Goal: Task Accomplishment & Management: Manage account settings

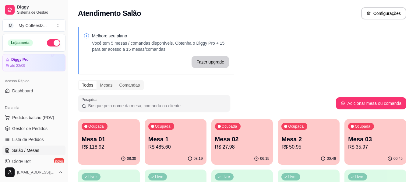
scroll to position [91, 0]
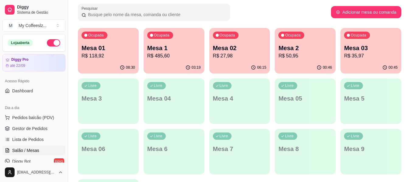
click at [272, 57] on div "Ocupada Mesa 01 R$ 118,92 08:30 Ocupada Mesa 1 R$ 485,60 03:19 Ocupada Mesa 02 …" at bounding box center [240, 126] width 324 height 197
click at [297, 55] on p "R$ 50,95" at bounding box center [305, 55] width 52 height 7
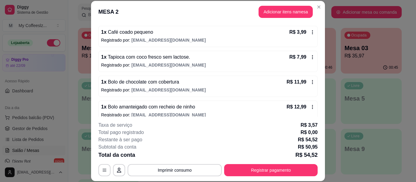
scroll to position [87, 0]
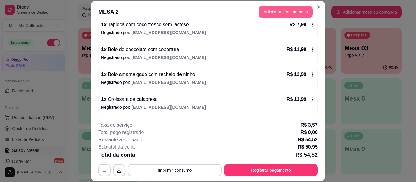
click at [267, 10] on button "Adicionar itens na mesa" at bounding box center [285, 12] width 54 height 12
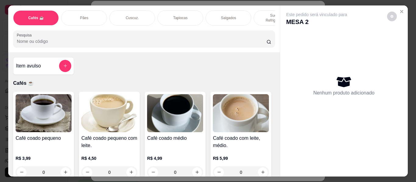
click at [227, 16] on p "Salgados" at bounding box center [228, 18] width 15 height 5
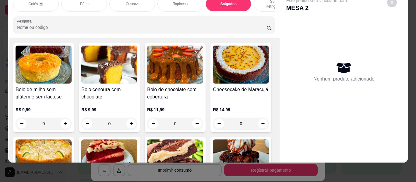
scroll to position [2728, 0]
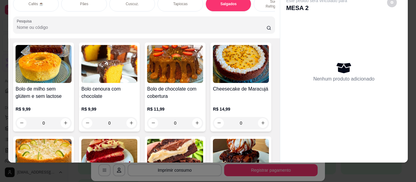
type input "1"
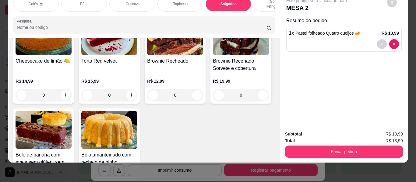
scroll to position [2872, 0]
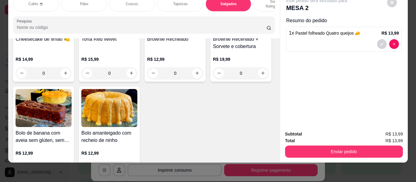
type input "1"
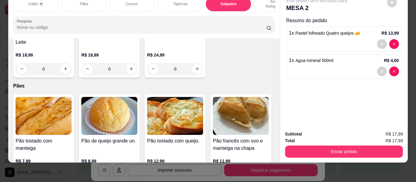
scroll to position [36, 0]
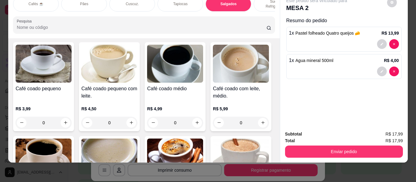
click at [280, 43] on div "Este pedido será vinculado para MESA 2 Resumo do pedido 1 x Pastel folheado Qua…" at bounding box center [344, 58] width 128 height 135
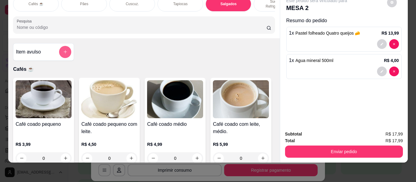
click at [60, 46] on button "add-separate-item" at bounding box center [65, 52] width 12 height 12
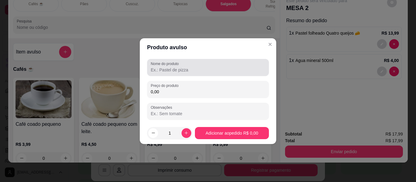
click at [160, 70] on input "Nome do produto" at bounding box center [208, 70] width 114 height 6
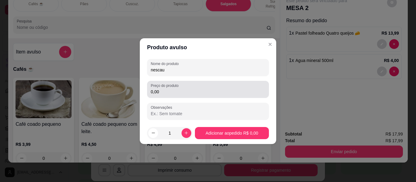
type input "nescau"
click at [168, 90] on input "0,00" at bounding box center [208, 92] width 114 height 6
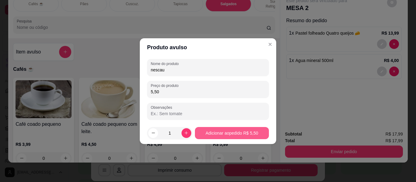
type input "5,50"
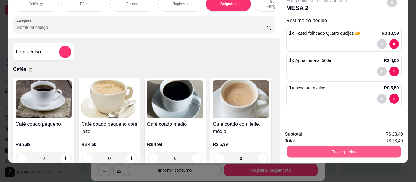
click at [314, 147] on button "Enviar pedido" at bounding box center [343, 152] width 114 height 12
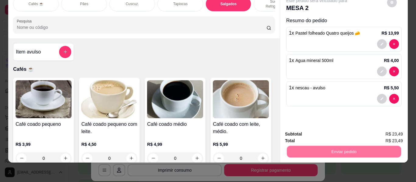
click at [322, 131] on button "Não registrar e enviar pedido" at bounding box center [323, 131] width 61 height 11
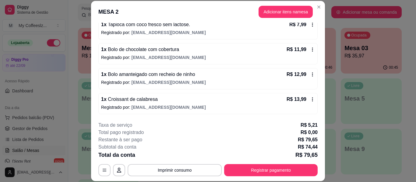
click at [322, 131] on footer "**********" at bounding box center [208, 149] width 234 height 65
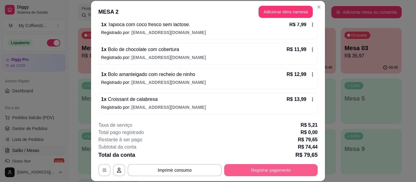
click at [276, 169] on button "Registrar pagamento" at bounding box center [270, 170] width 93 height 12
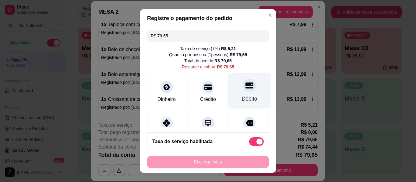
click at [236, 94] on div "Débito" at bounding box center [249, 91] width 43 height 36
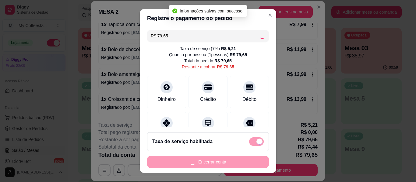
type input "R$ 0,00"
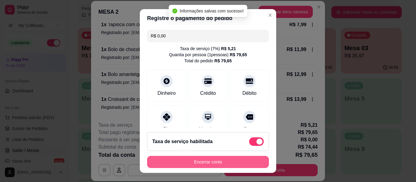
click at [205, 157] on button "Encerrar conta" at bounding box center [208, 162] width 122 height 12
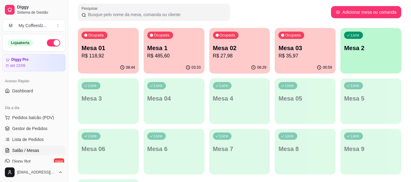
click at [291, 58] on p "R$ 35,97" at bounding box center [306, 55] width 54 height 7
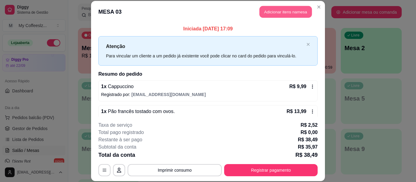
click at [282, 13] on button "Adicionar itens na mesa" at bounding box center [285, 12] width 52 height 12
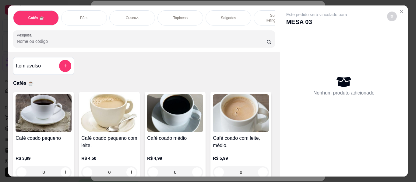
click at [260, 10] on div "Sucos e Refrigerantes" at bounding box center [277, 17] width 46 height 15
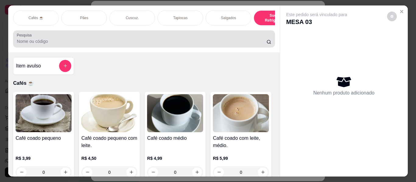
scroll to position [16, 0]
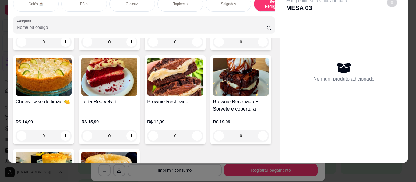
type input "1"
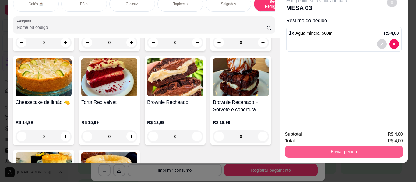
click at [316, 146] on button "Enviar pedido" at bounding box center [344, 152] width 118 height 12
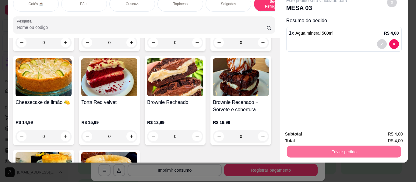
click at [309, 133] on button "Não registrar e enviar pedido" at bounding box center [323, 132] width 63 height 12
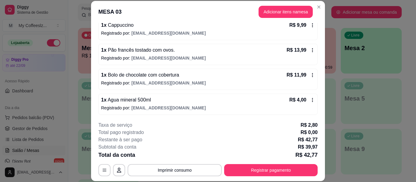
scroll to position [62, 0]
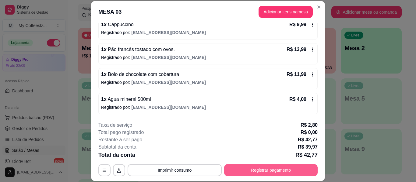
click at [266, 168] on button "Registrar pagamento" at bounding box center [270, 170] width 93 height 12
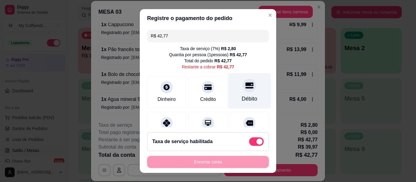
click at [243, 89] on div at bounding box center [249, 85] width 13 height 13
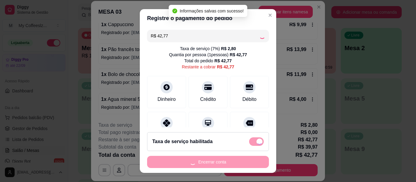
type input "R$ 0,00"
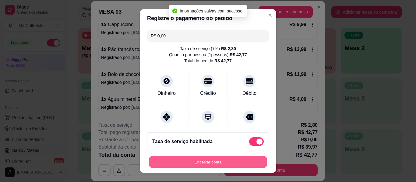
click at [209, 162] on button "Encerrar conta" at bounding box center [208, 162] width 118 height 12
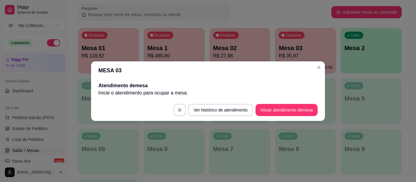
scroll to position [0, 0]
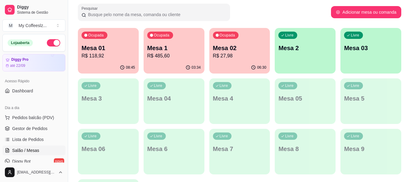
click at [307, 55] on div "Livre Mesa 2" at bounding box center [305, 47] width 61 height 38
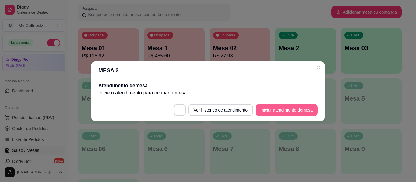
click at [278, 108] on button "Iniciar atendimento de mesa" at bounding box center [286, 110] width 62 height 12
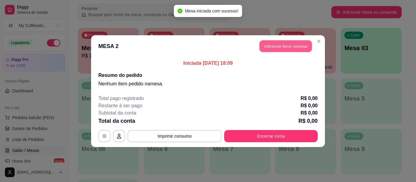
click at [279, 44] on button "Adicionar itens na mesa" at bounding box center [285, 46] width 52 height 12
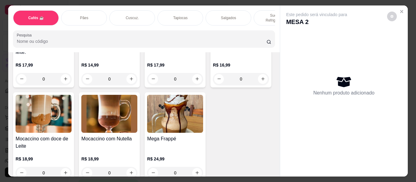
scroll to position [761, 0]
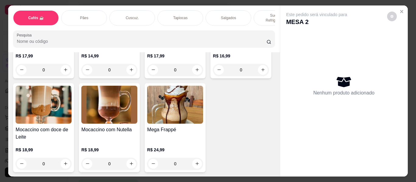
type input "1"
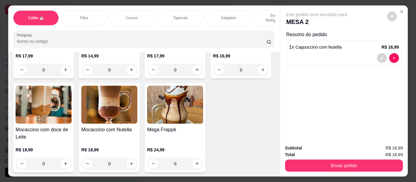
click at [254, 12] on div "Sucos e Refrigerantes" at bounding box center [277, 17] width 46 height 15
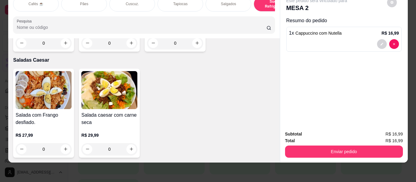
scroll to position [3692, 0]
type input "1"
